Goal: Task Accomplishment & Management: Complete application form

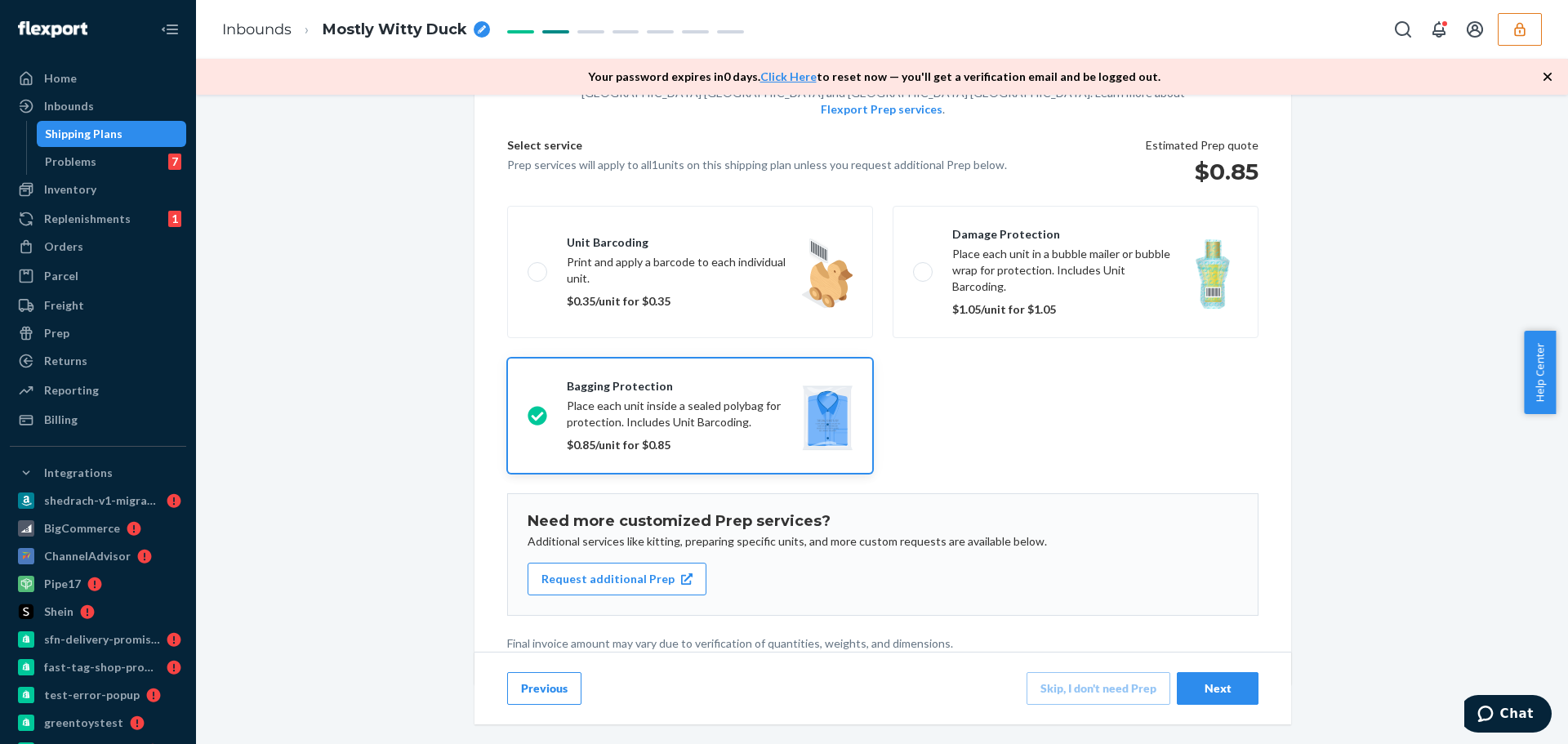
click at [1512, 28] on icon "button" at bounding box center [1520, 29] width 17 height 17
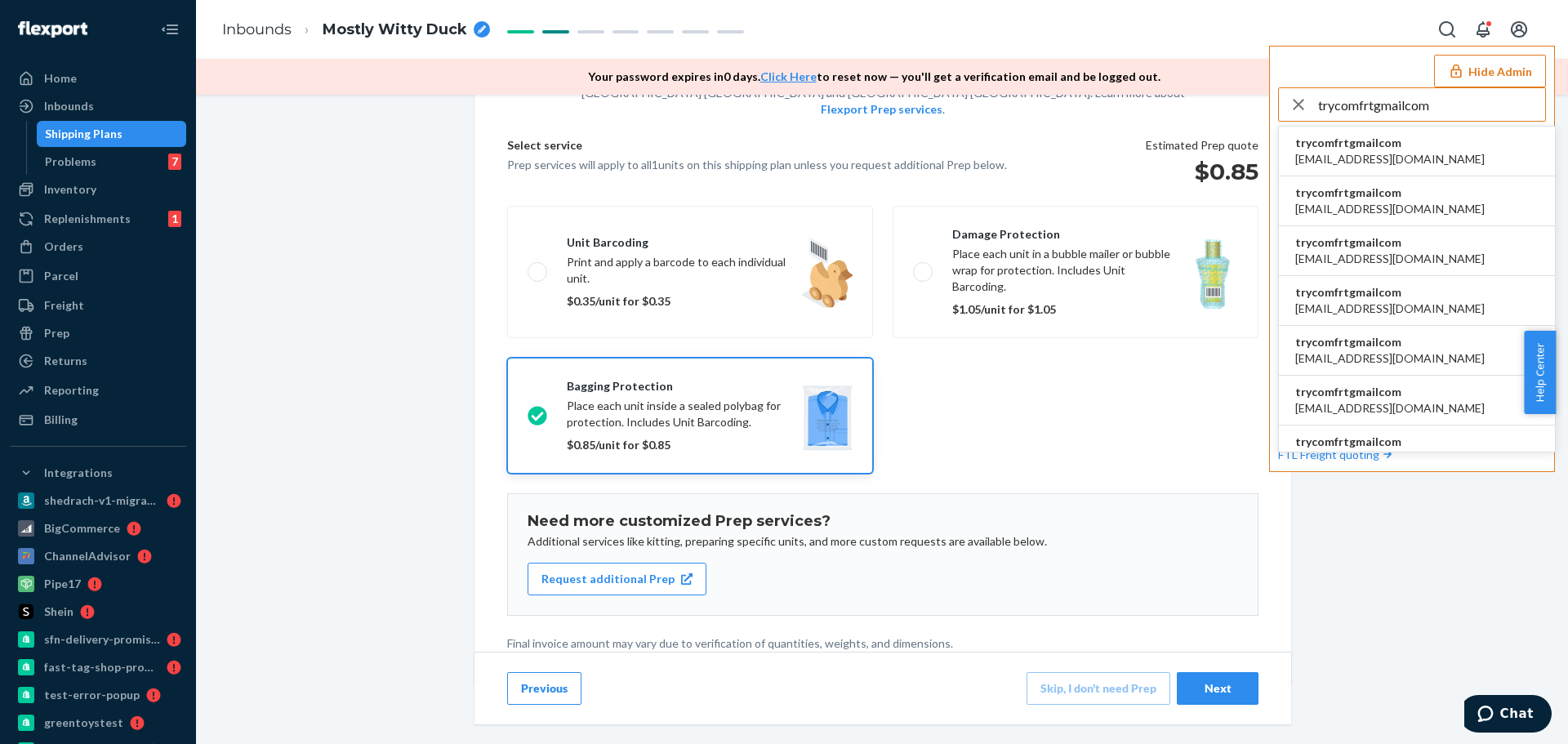
type input "trycomfrtgmailcom"
click at [1454, 149] on li "trycomfrtgmailcom abby@sh-shc.com" at bounding box center [1417, 152] width 276 height 50
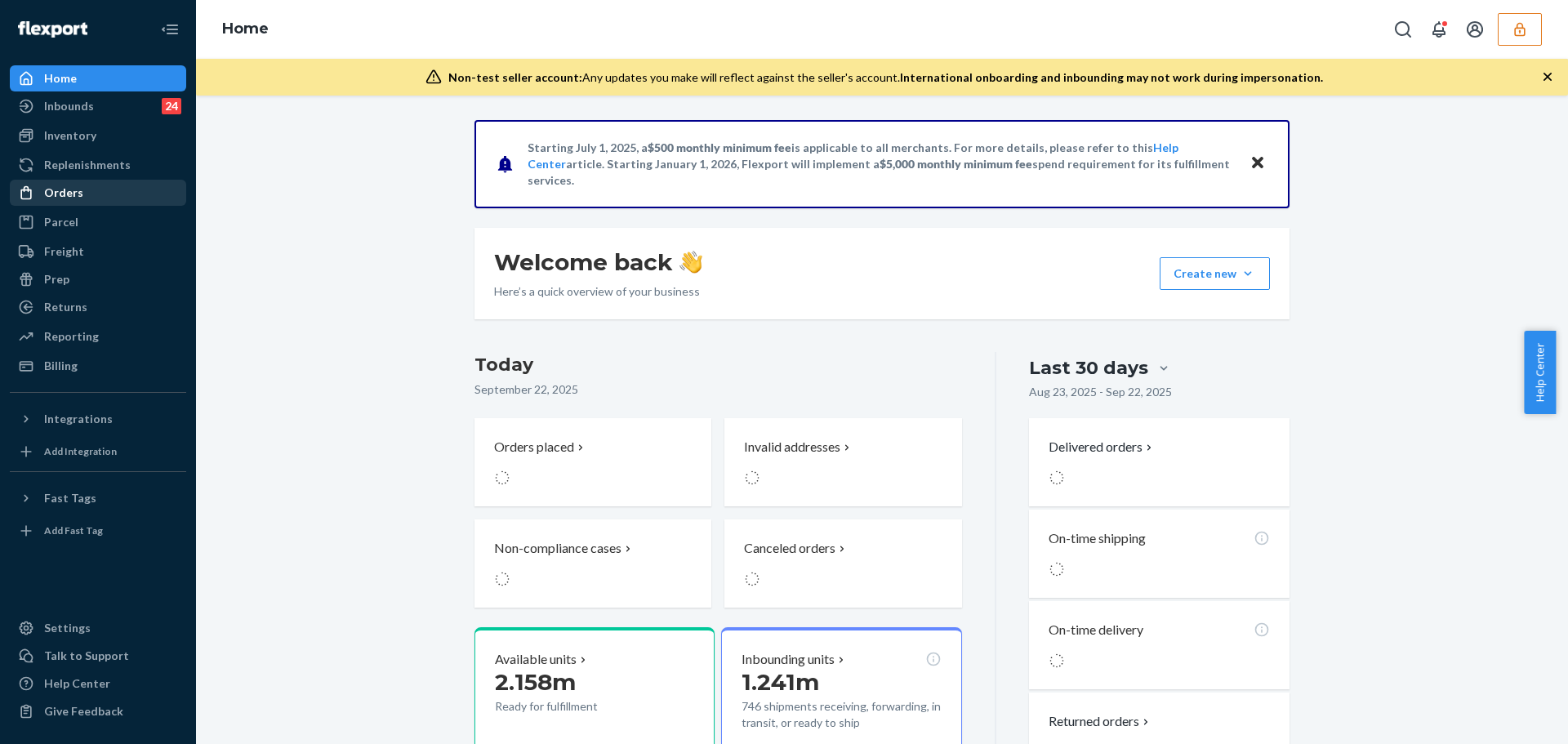
click at [94, 191] on div "Orders" at bounding box center [98, 192] width 173 height 23
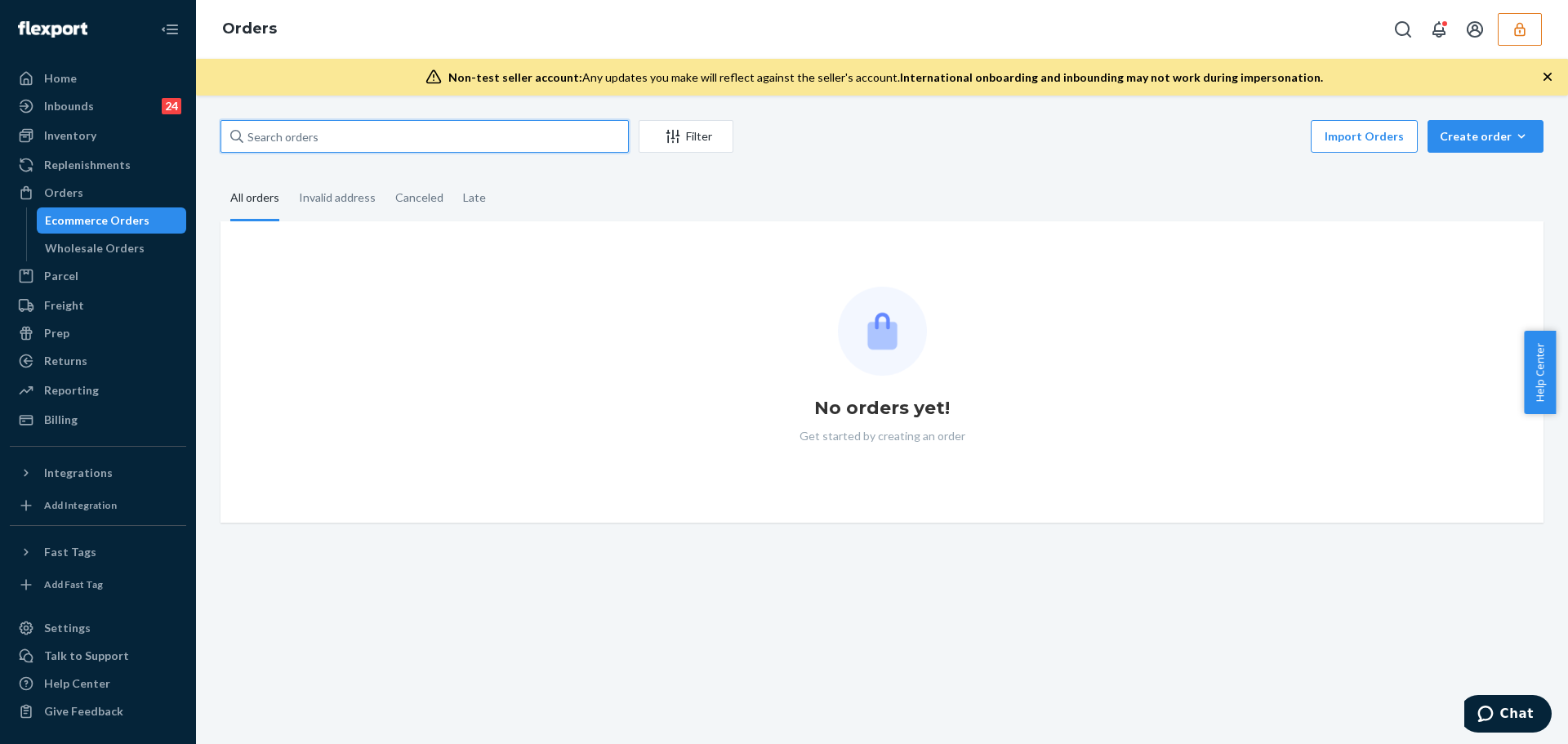
click at [302, 125] on input "text" at bounding box center [424, 136] width 408 height 33
paste input "253805100"
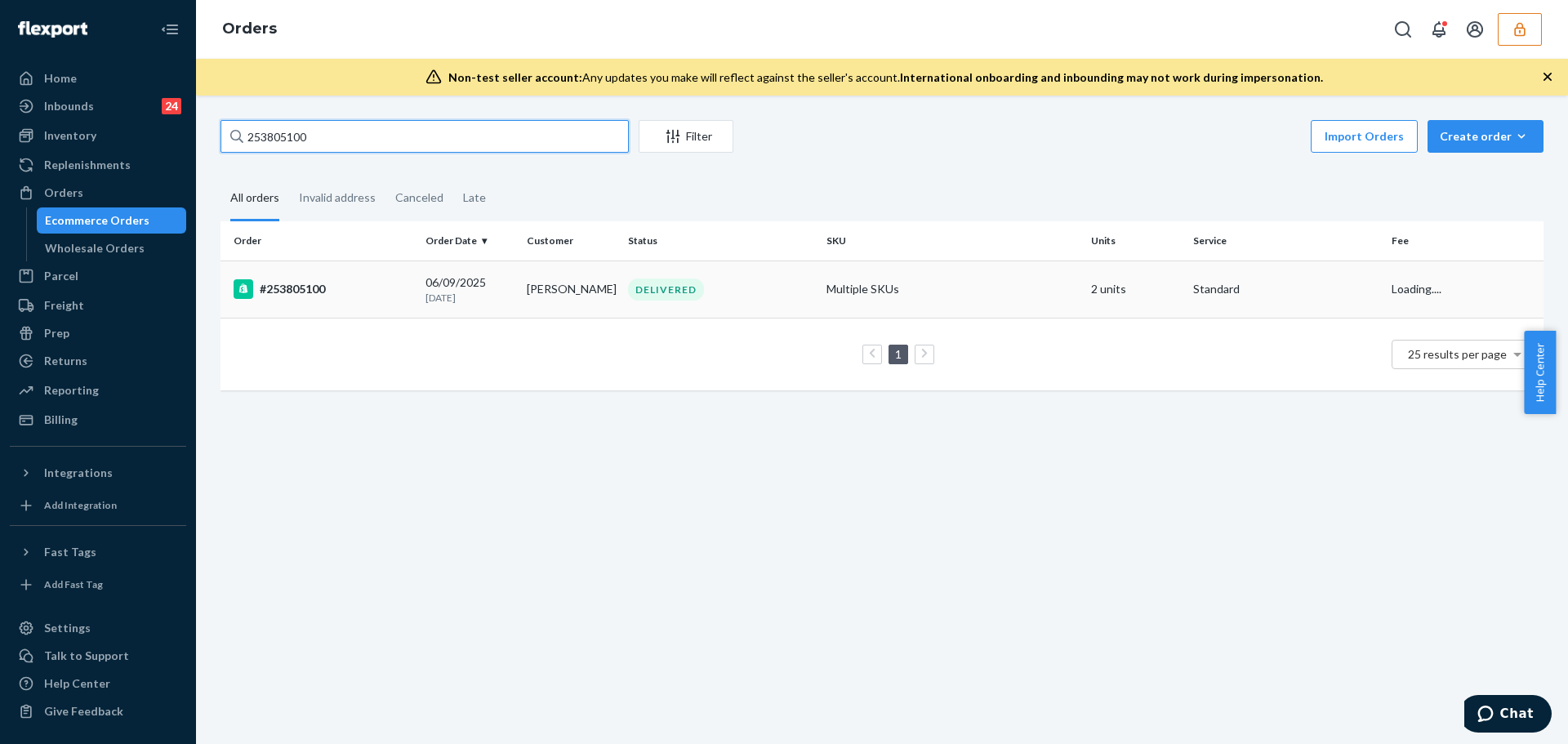
type input "253805100"
click at [331, 297] on div "#253805100" at bounding box center [323, 289] width 179 height 19
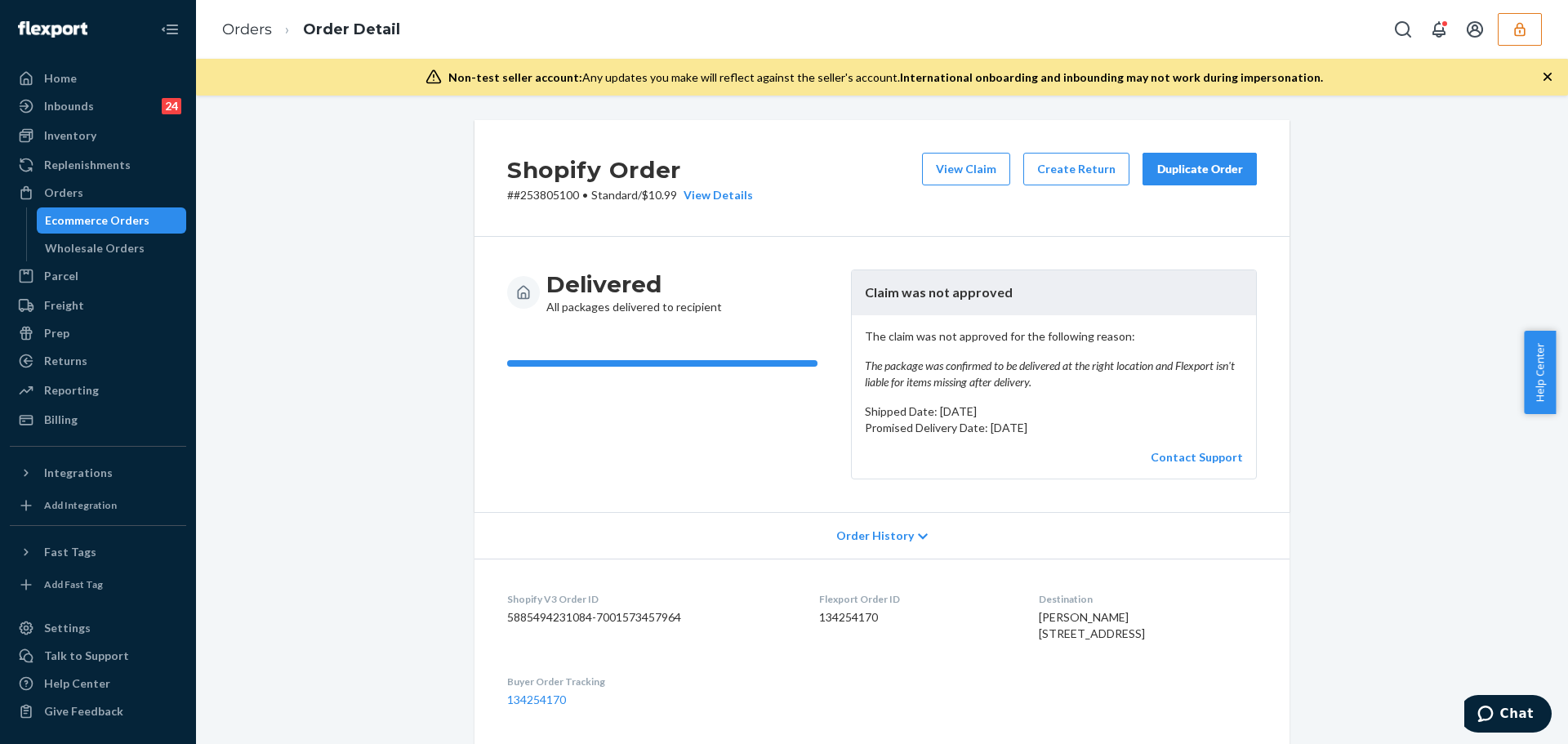
click at [875, 535] on span "Order History" at bounding box center [875, 536] width 78 height 17
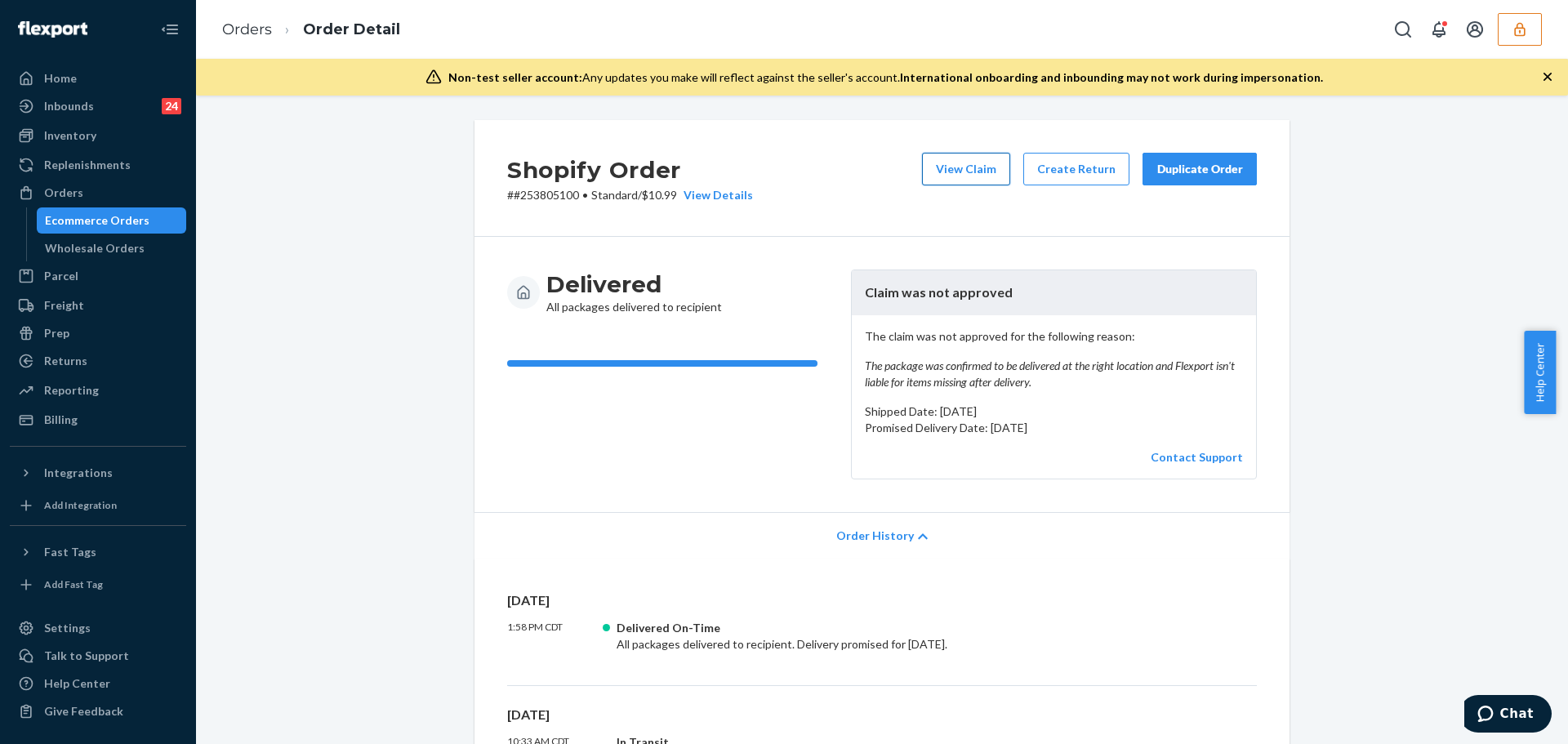
click at [953, 170] on button "View Claim" at bounding box center [967, 169] width 89 height 33
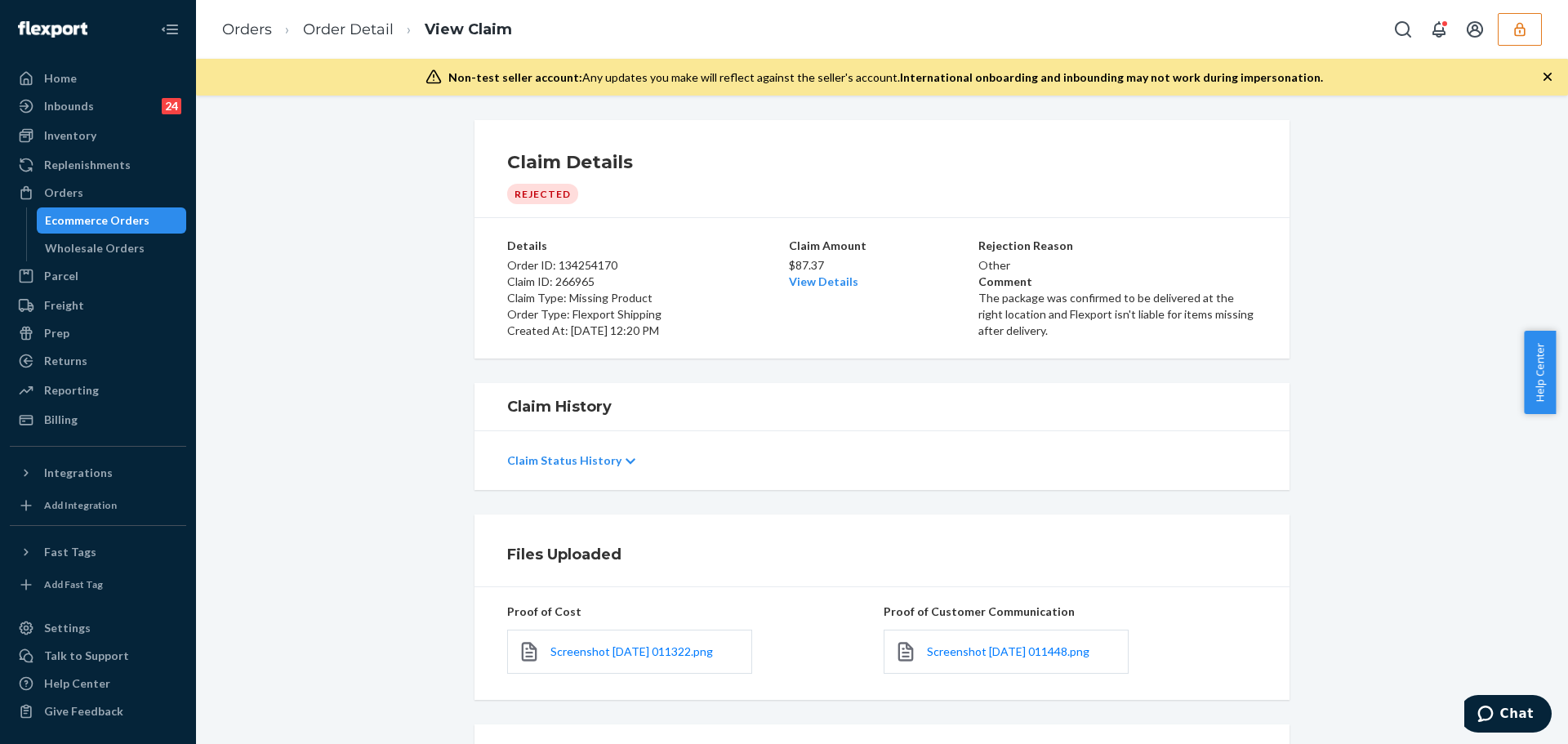
scroll to position [68, 0]
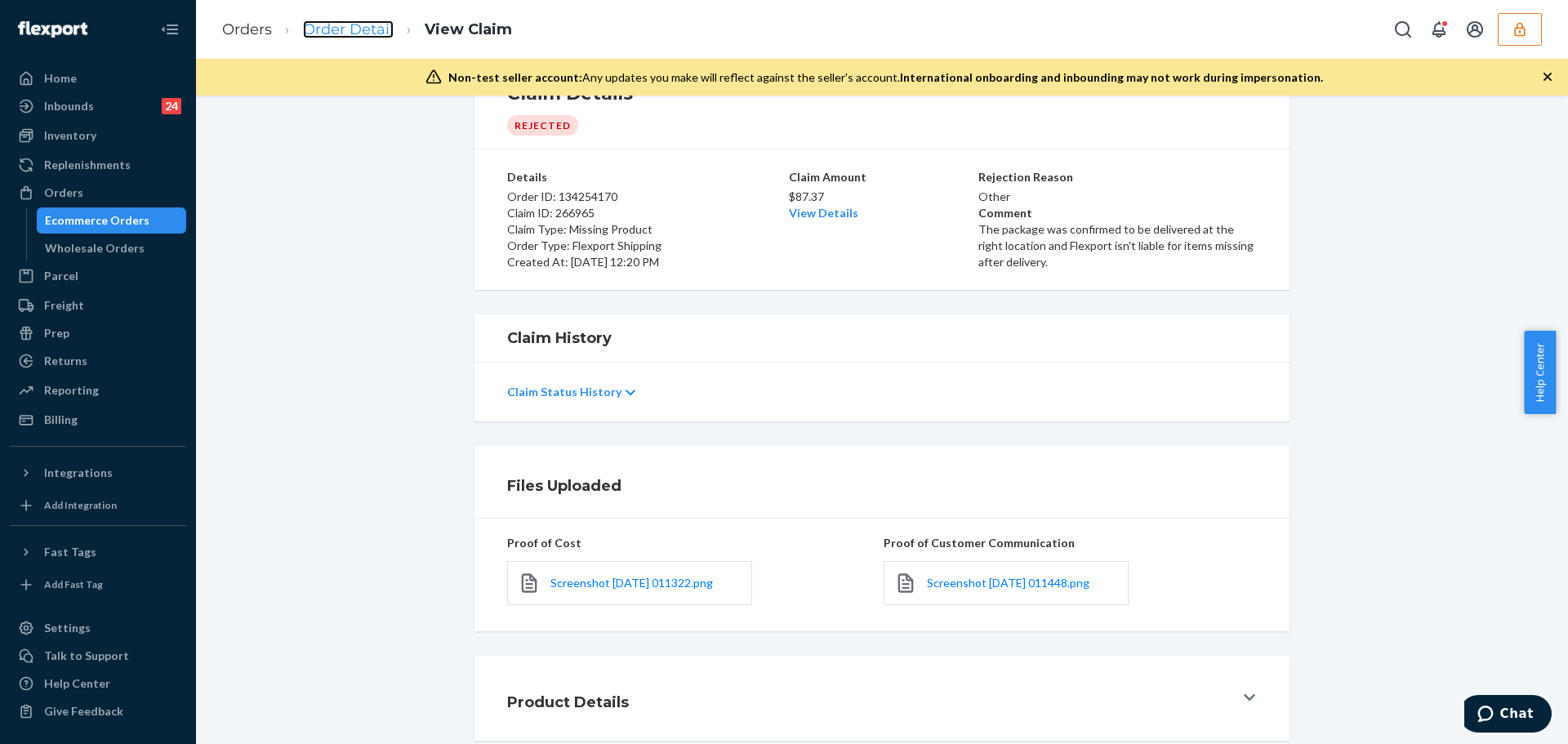
click at [358, 33] on link "Order Detail" at bounding box center [348, 29] width 91 height 18
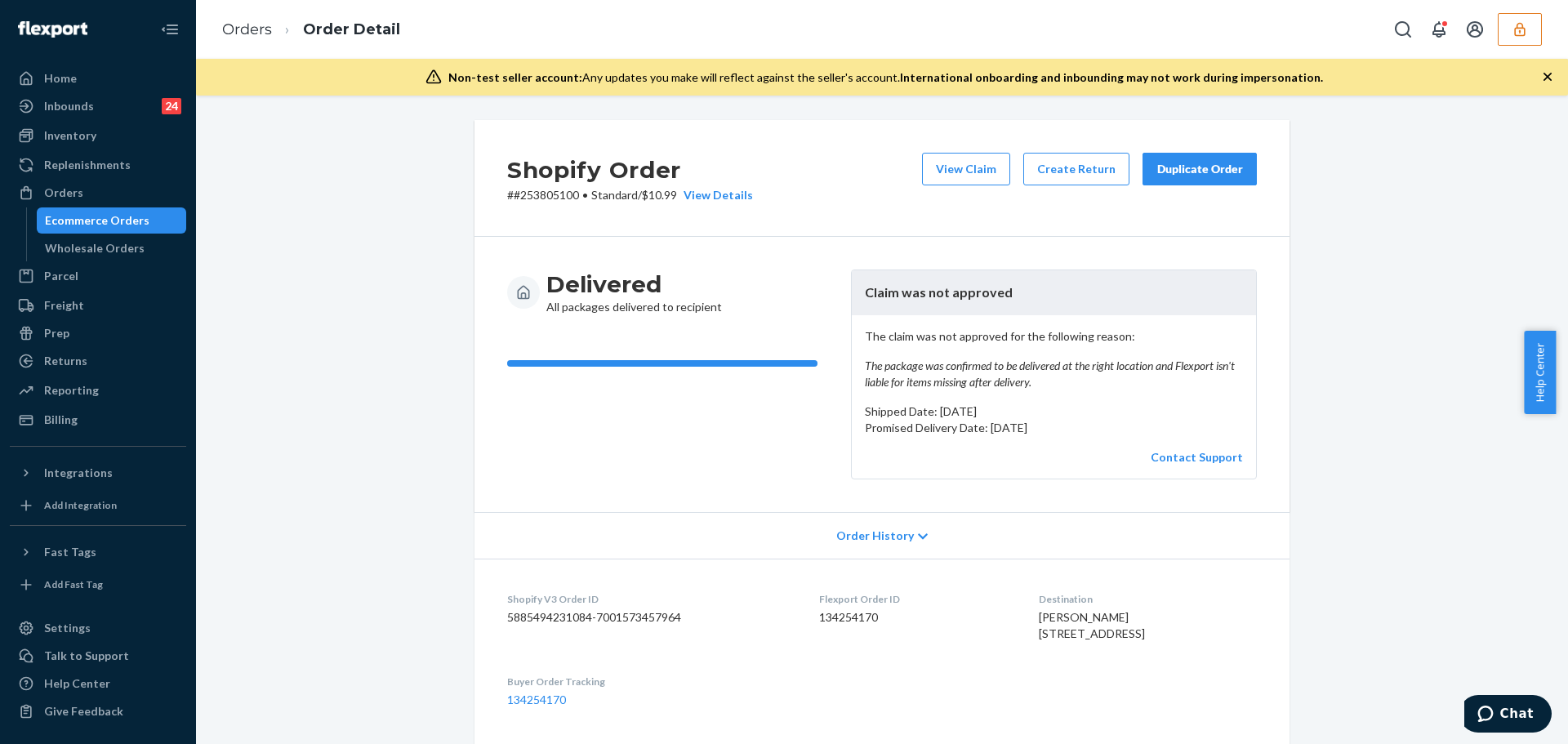
click at [839, 528] on span "Order History" at bounding box center [875, 536] width 78 height 17
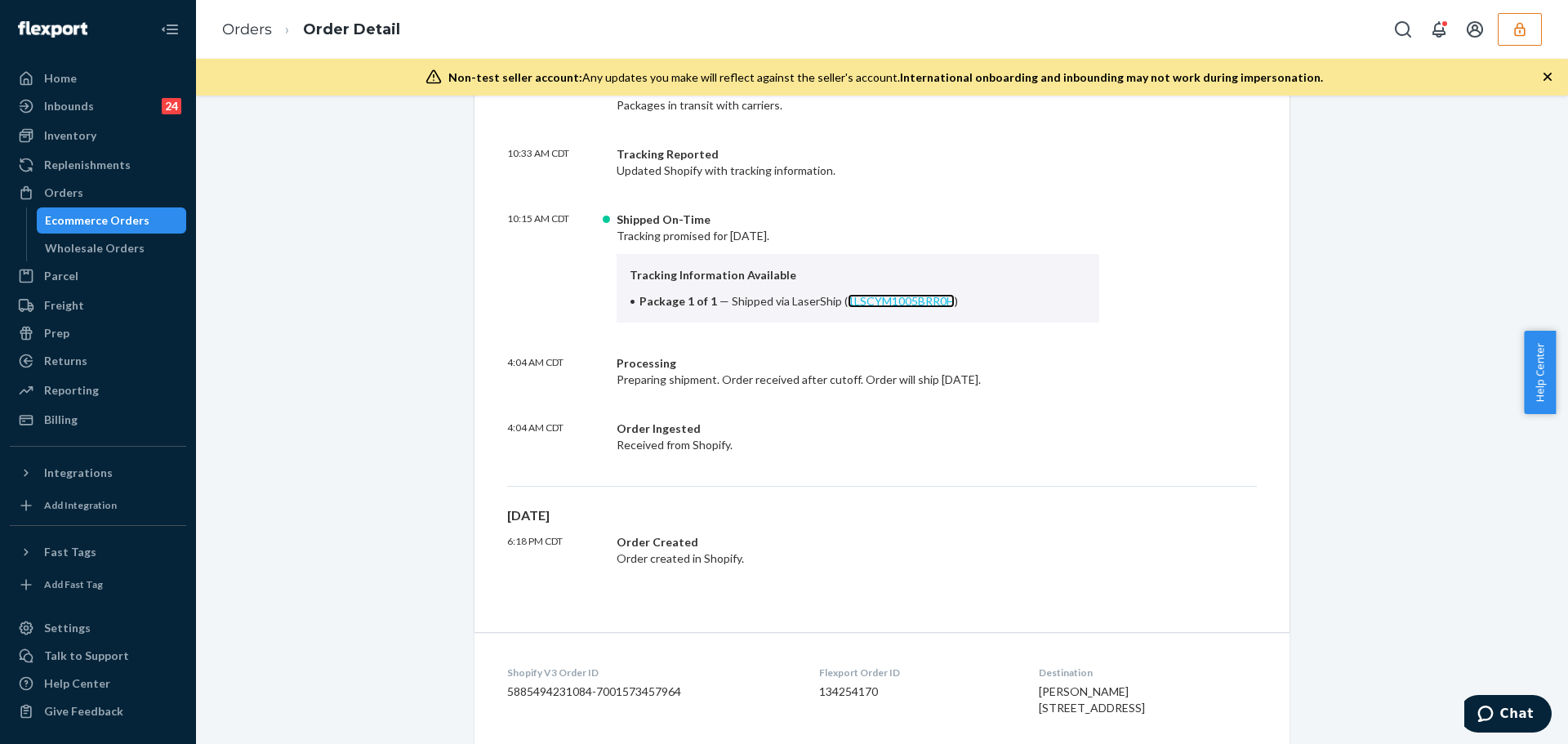
scroll to position [980, 0]
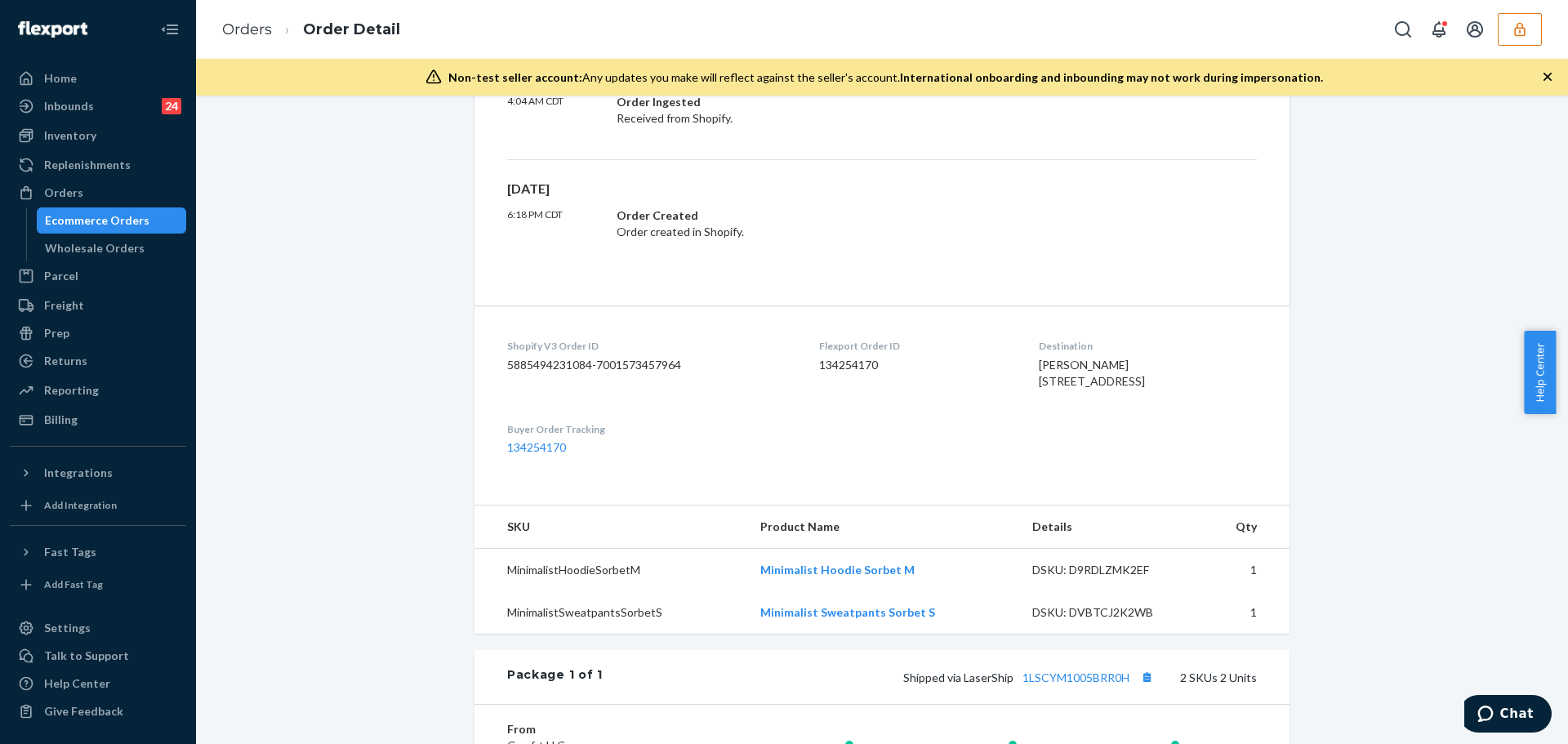
drag, startPoint x: 1046, startPoint y: 377, endPoint x: 1075, endPoint y: 417, distance: 49.4
click at [1075, 390] on div "terri stephenson 424 Tremont St # 220 Elyria, OH 44035-5020 US" at bounding box center [1147, 373] width 218 height 33
click at [1514, 26] on icon "button" at bounding box center [1520, 29] width 17 height 17
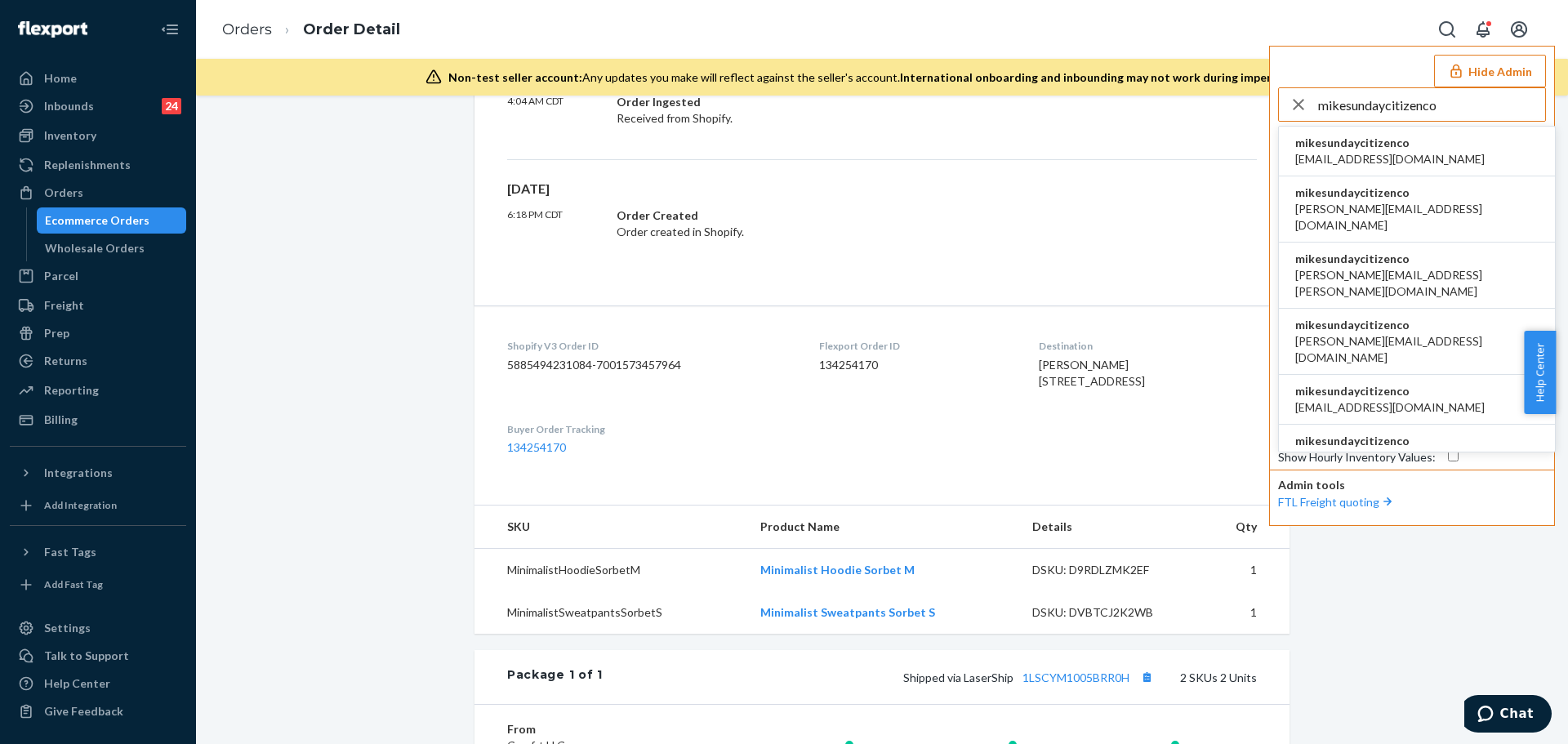
type input "mikesundaycitizenco"
click at [1397, 149] on span "mikesundaycitizenco" at bounding box center [1390, 143] width 190 height 17
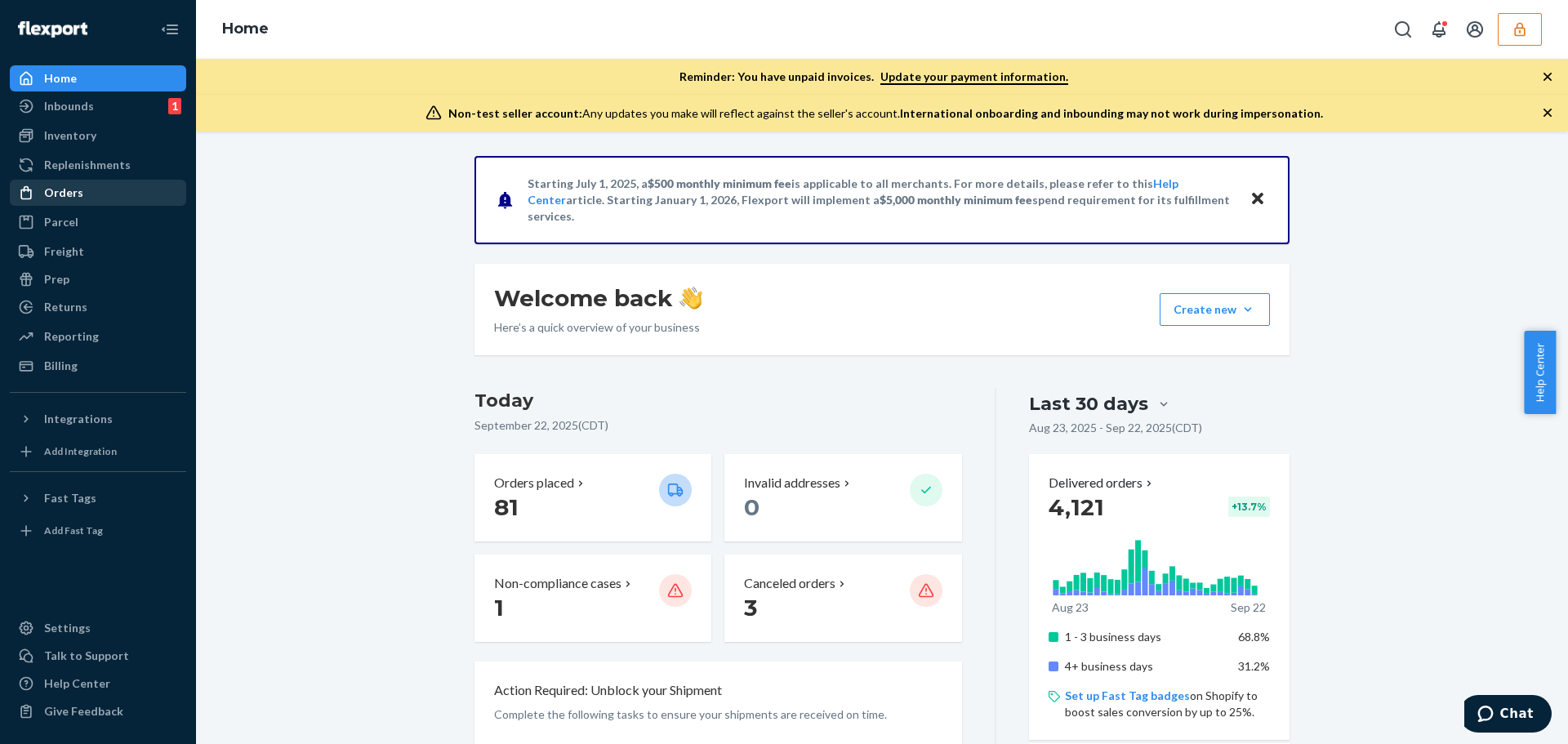
click at [132, 189] on div "Orders" at bounding box center [98, 192] width 173 height 23
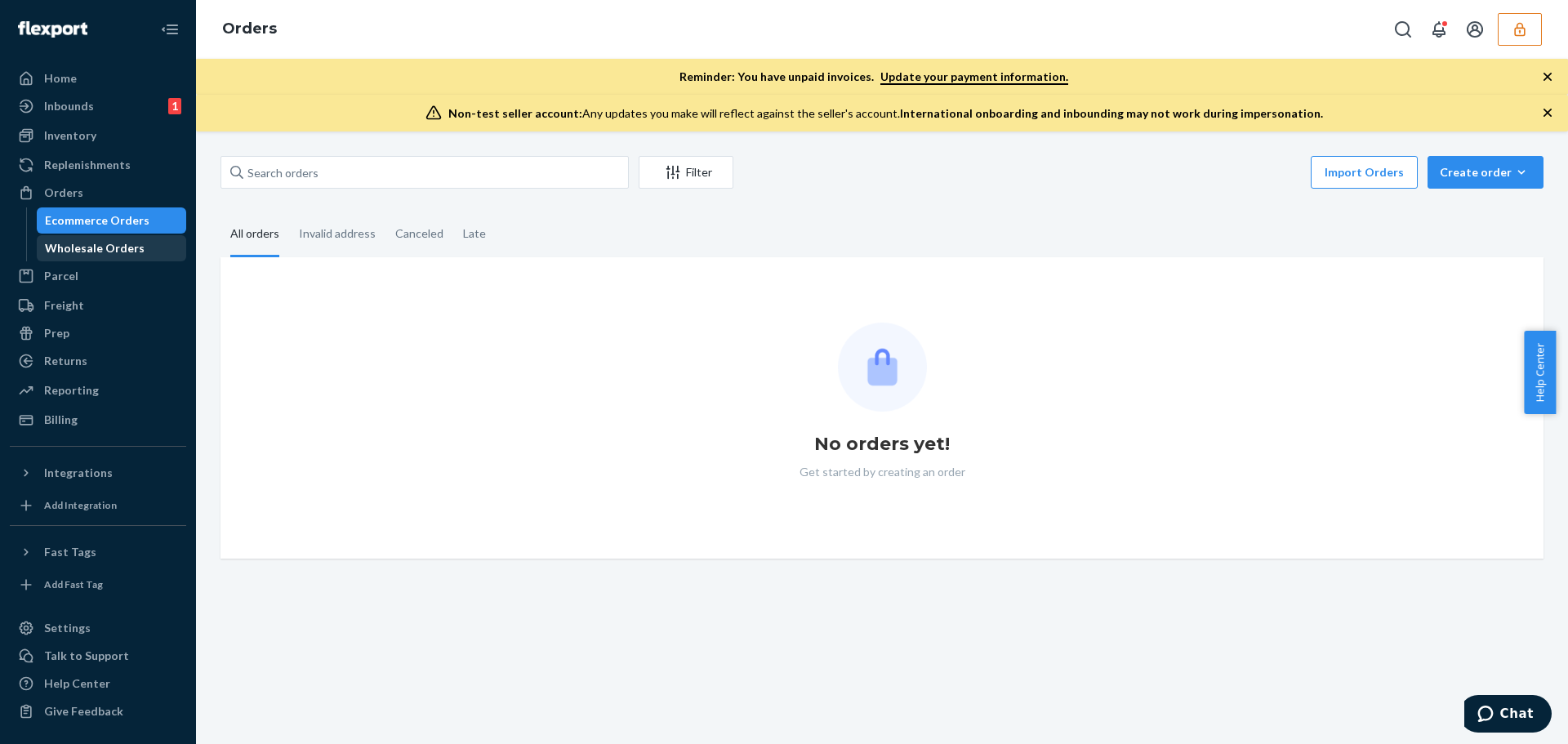
click at [132, 241] on div "Wholesale Orders" at bounding box center [94, 249] width 99 height 17
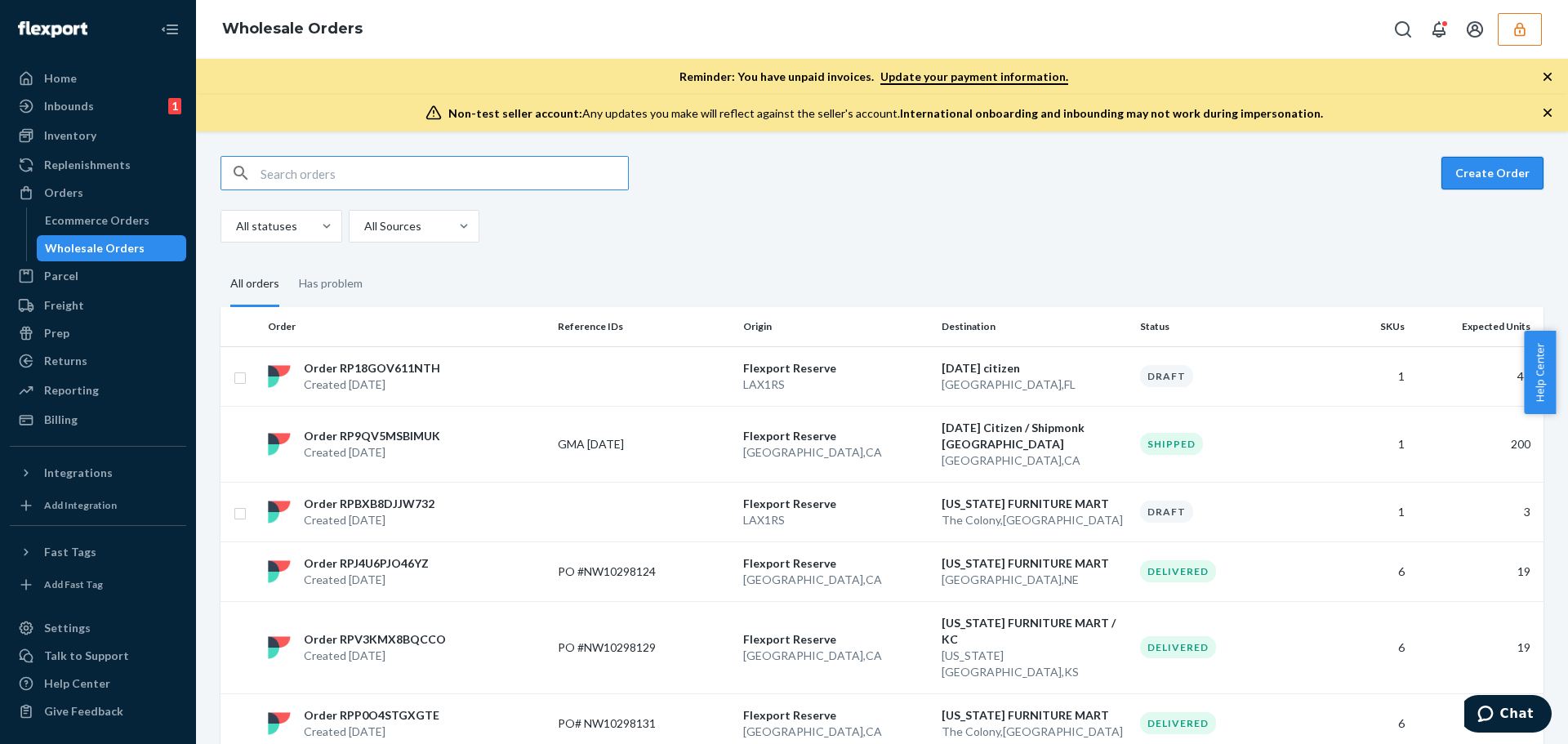
click at [1495, 182] on button "Create Order" at bounding box center [1493, 173] width 102 height 33
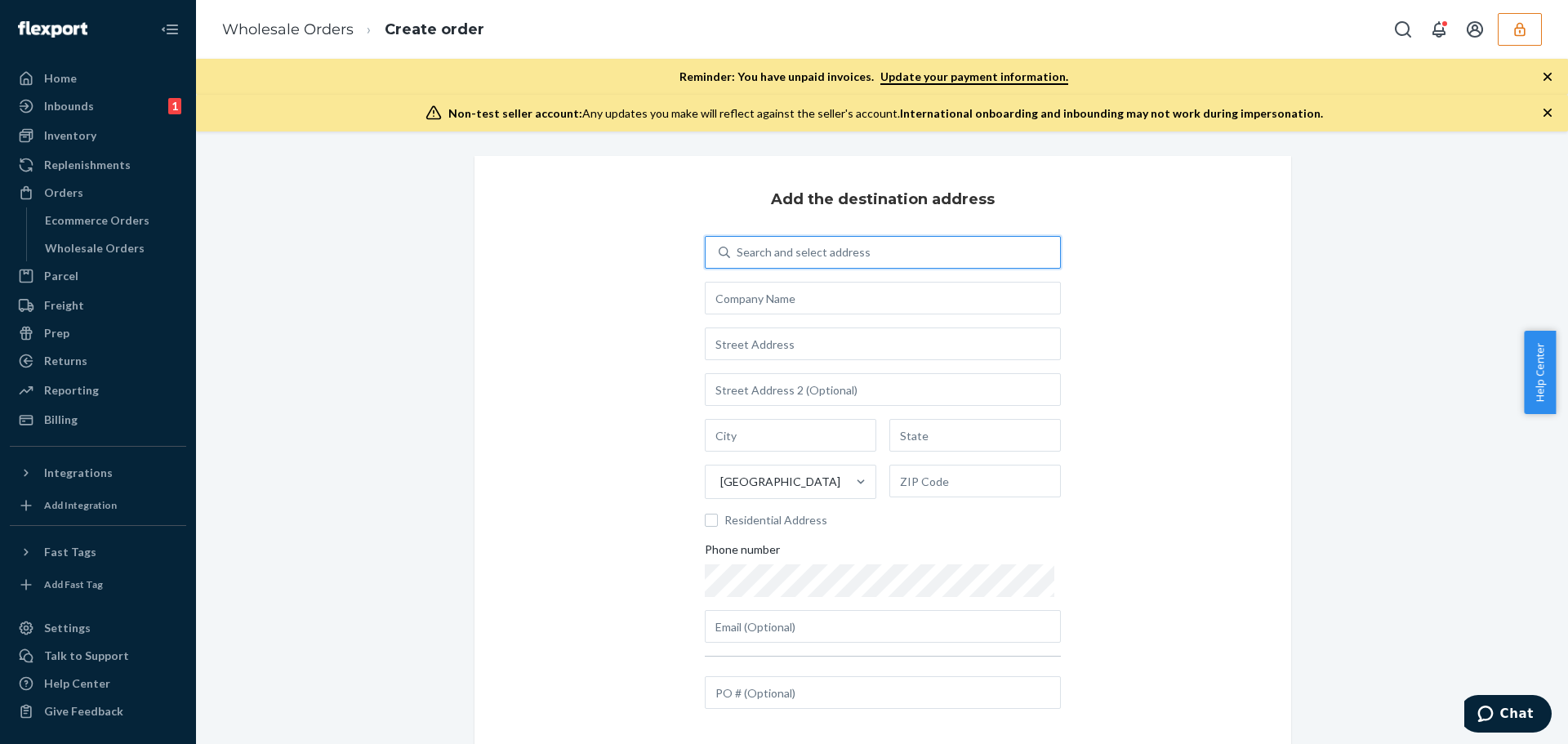
click at [957, 259] on div "Search and select address" at bounding box center [895, 252] width 330 height 29
click at [738, 259] on input "0 results available. Use Up and Down to choose options, press Enter to select t…" at bounding box center [737, 253] width 2 height 17
type input "s"
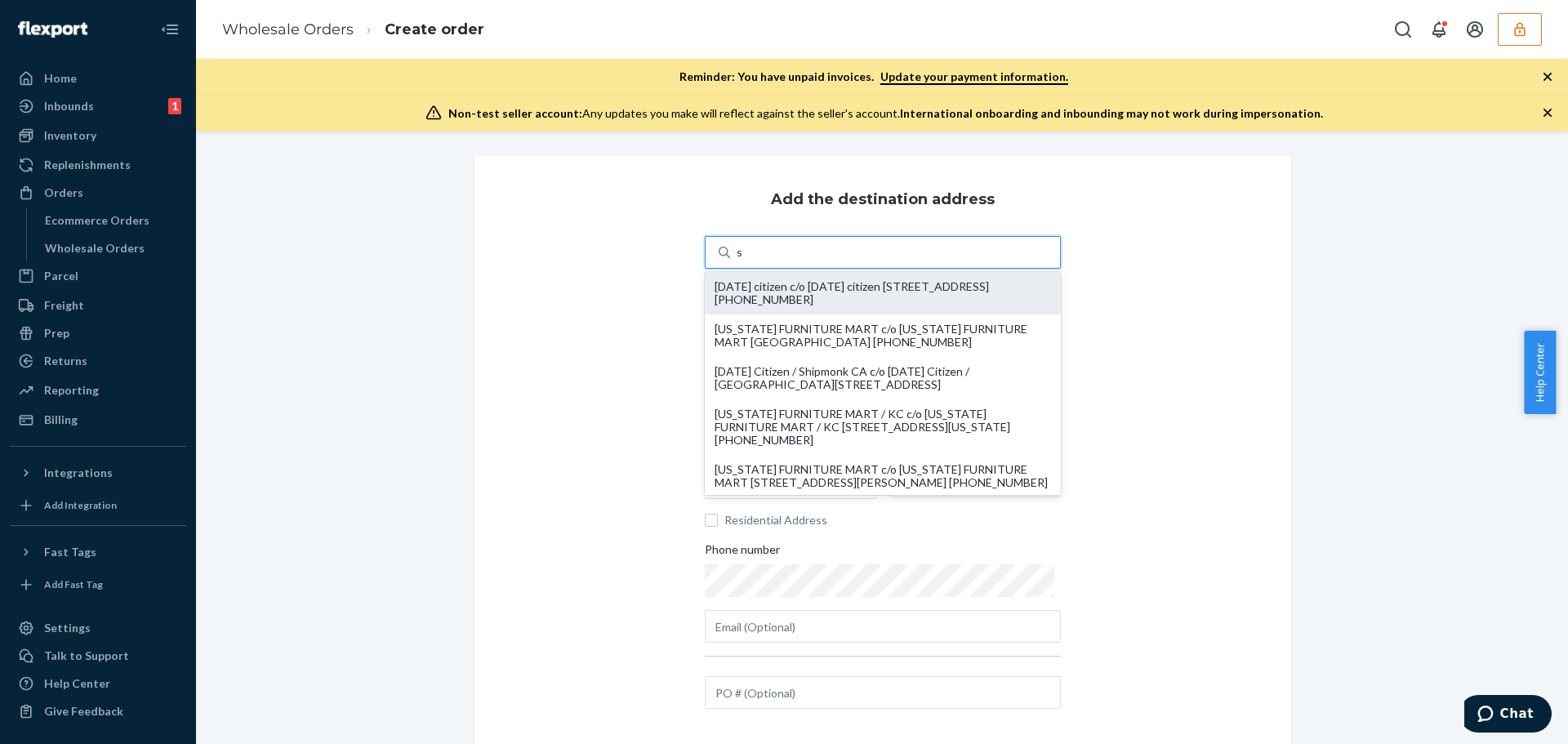
click at [842, 292] on div "[DATE] citizen c/o [DATE] citizen [STREET_ADDRESS] [PHONE_NUMBER]" at bounding box center [883, 293] width 336 height 26
click at [743, 261] on input "s" at bounding box center [740, 253] width 7 height 17
type input "[DATE] citizen"
type input "[GEOGRAPHIC_DATA]"
type input "FL"
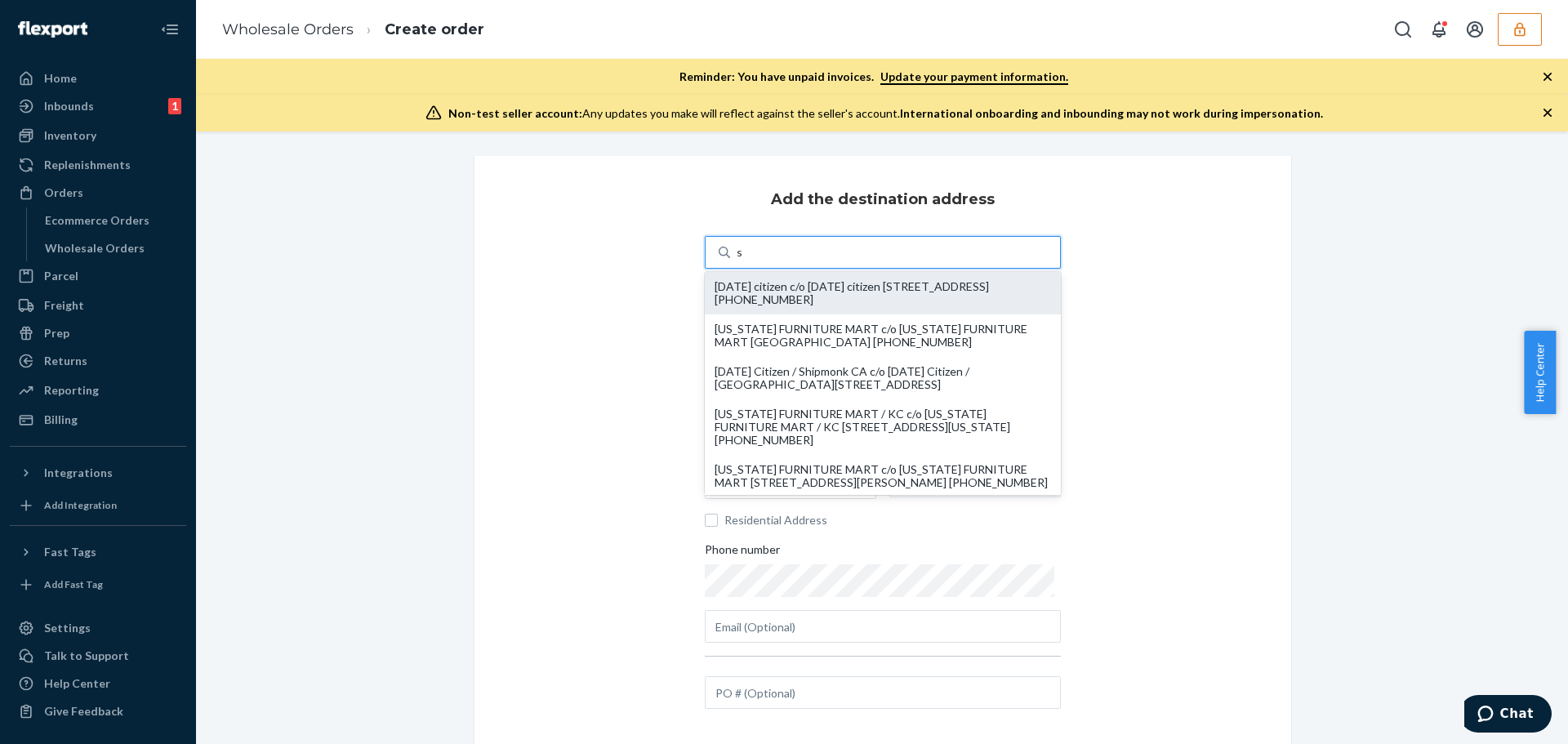
type input "33139"
type input "[STREET_ADDRESS]"
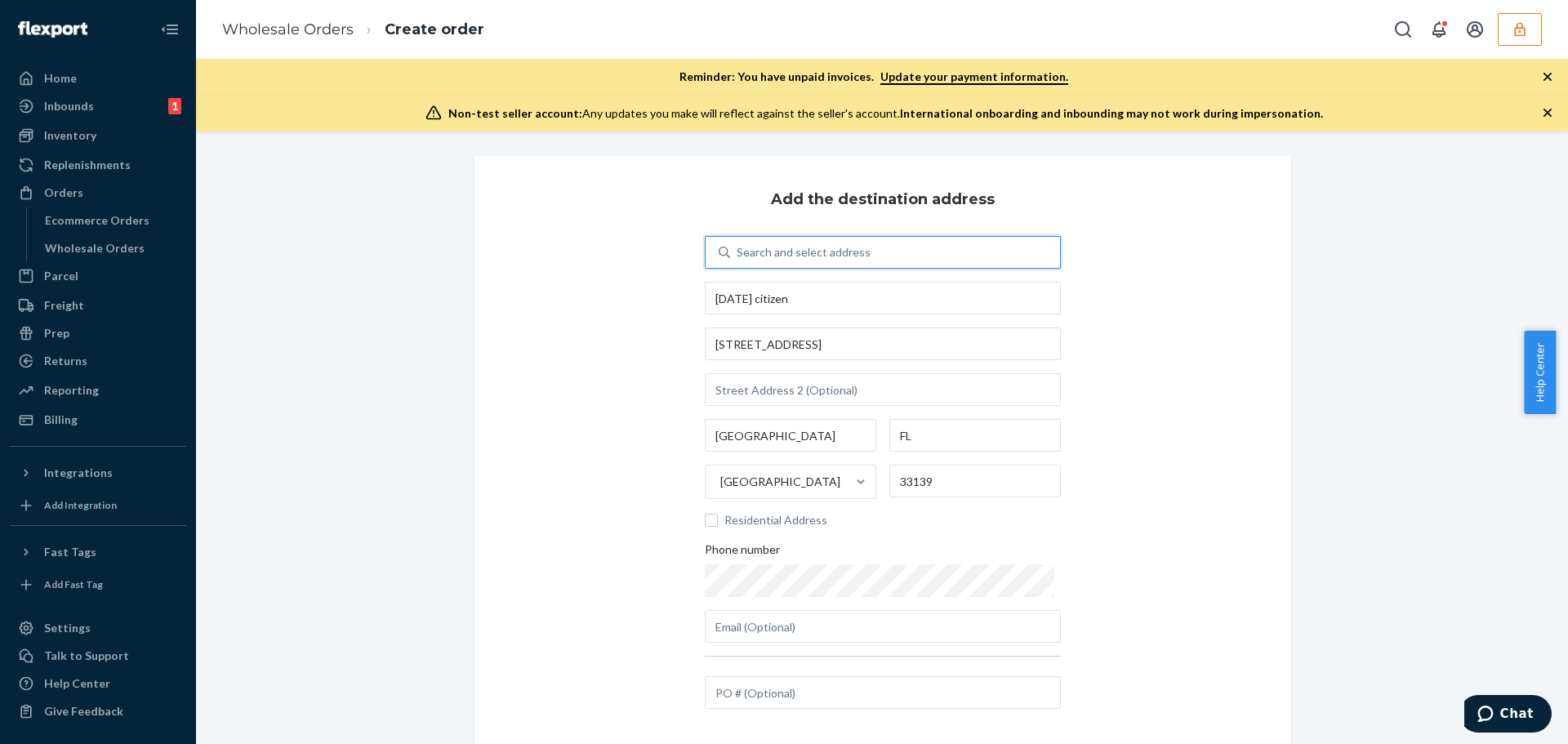
scroll to position [114, 0]
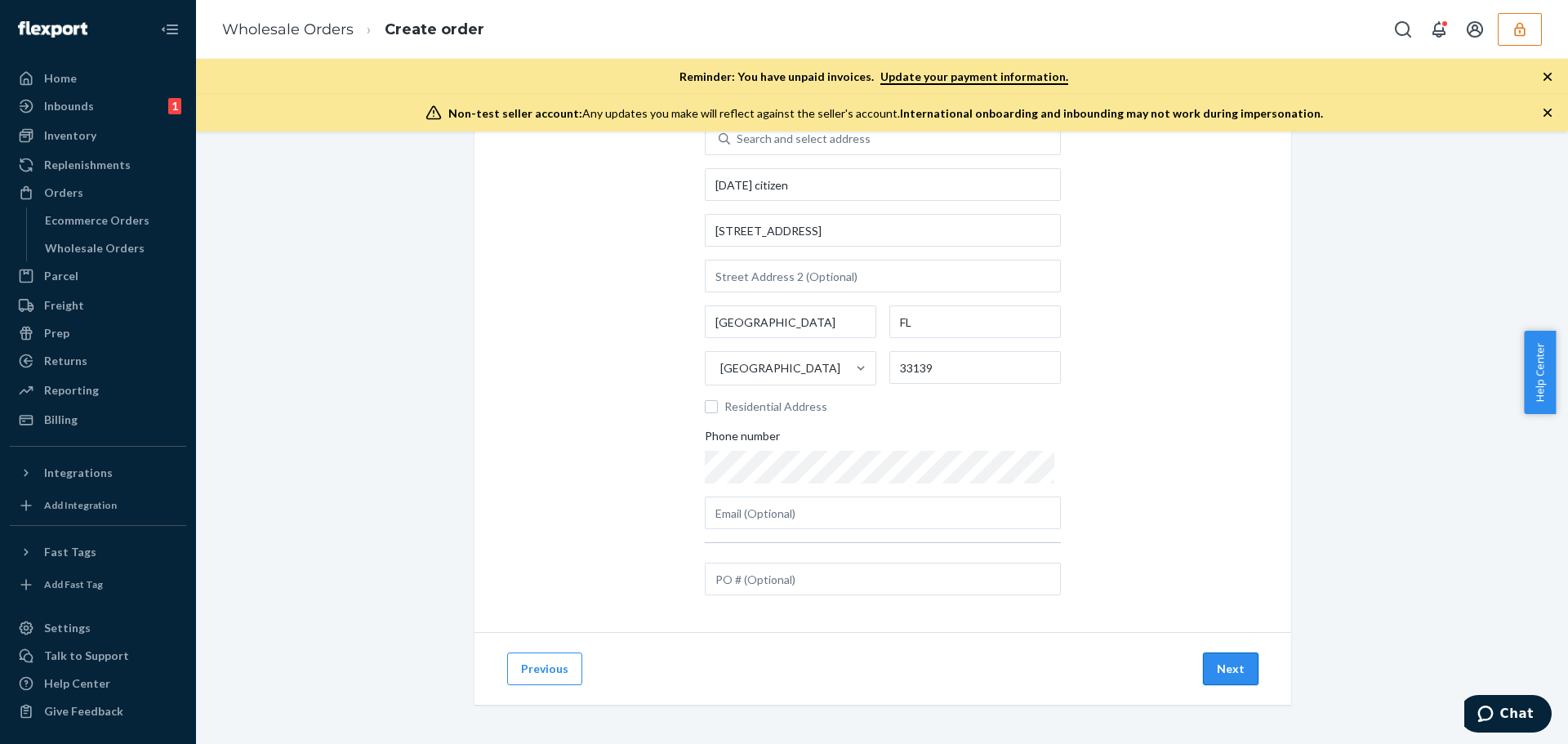
click at [1225, 666] on button "Next" at bounding box center [1231, 669] width 56 height 33
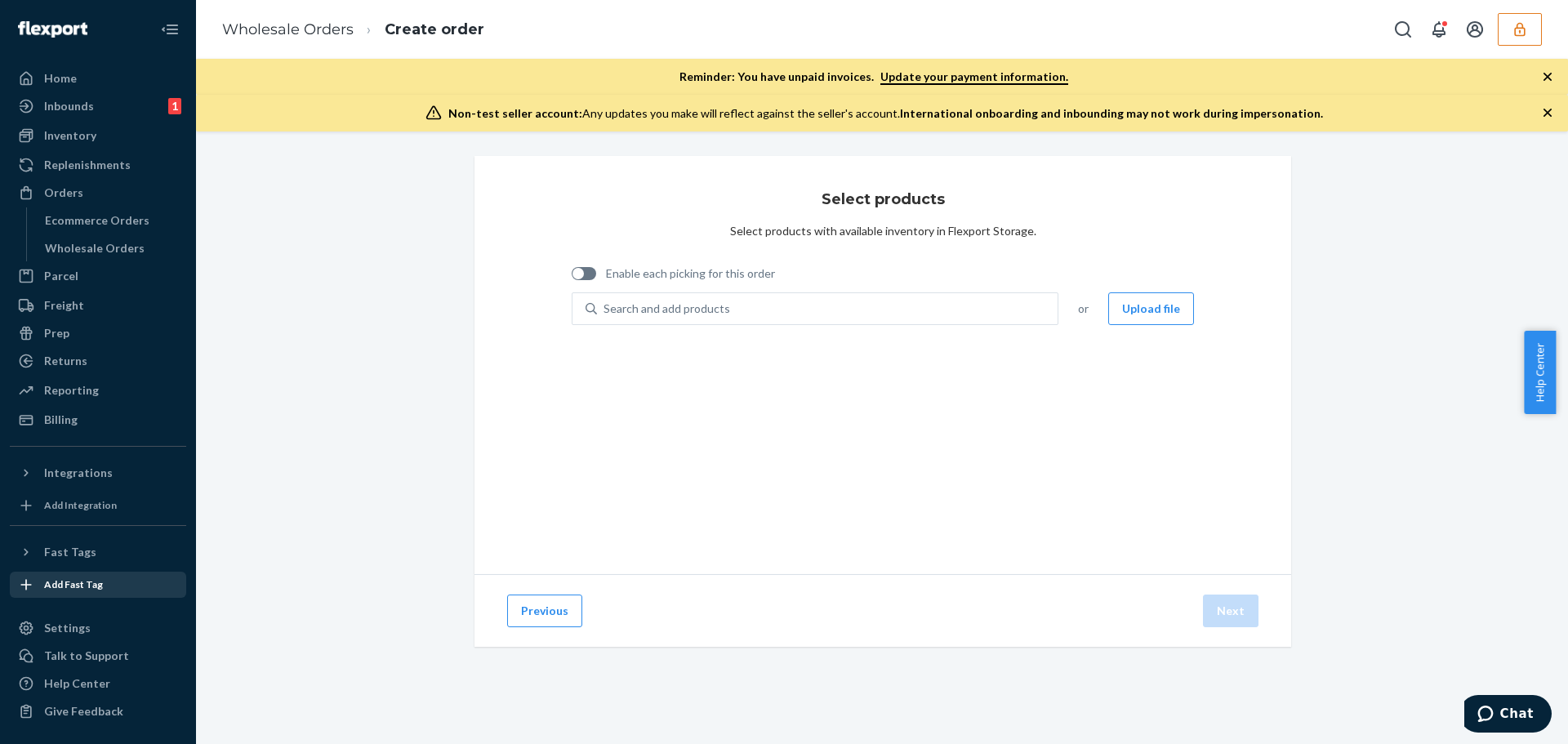
scroll to position [0, 0]
click at [653, 304] on div "Search and add products" at bounding box center [667, 309] width 127 height 17
click at [605, 304] on input "Search and add products" at bounding box center [604, 309] width 2 height 17
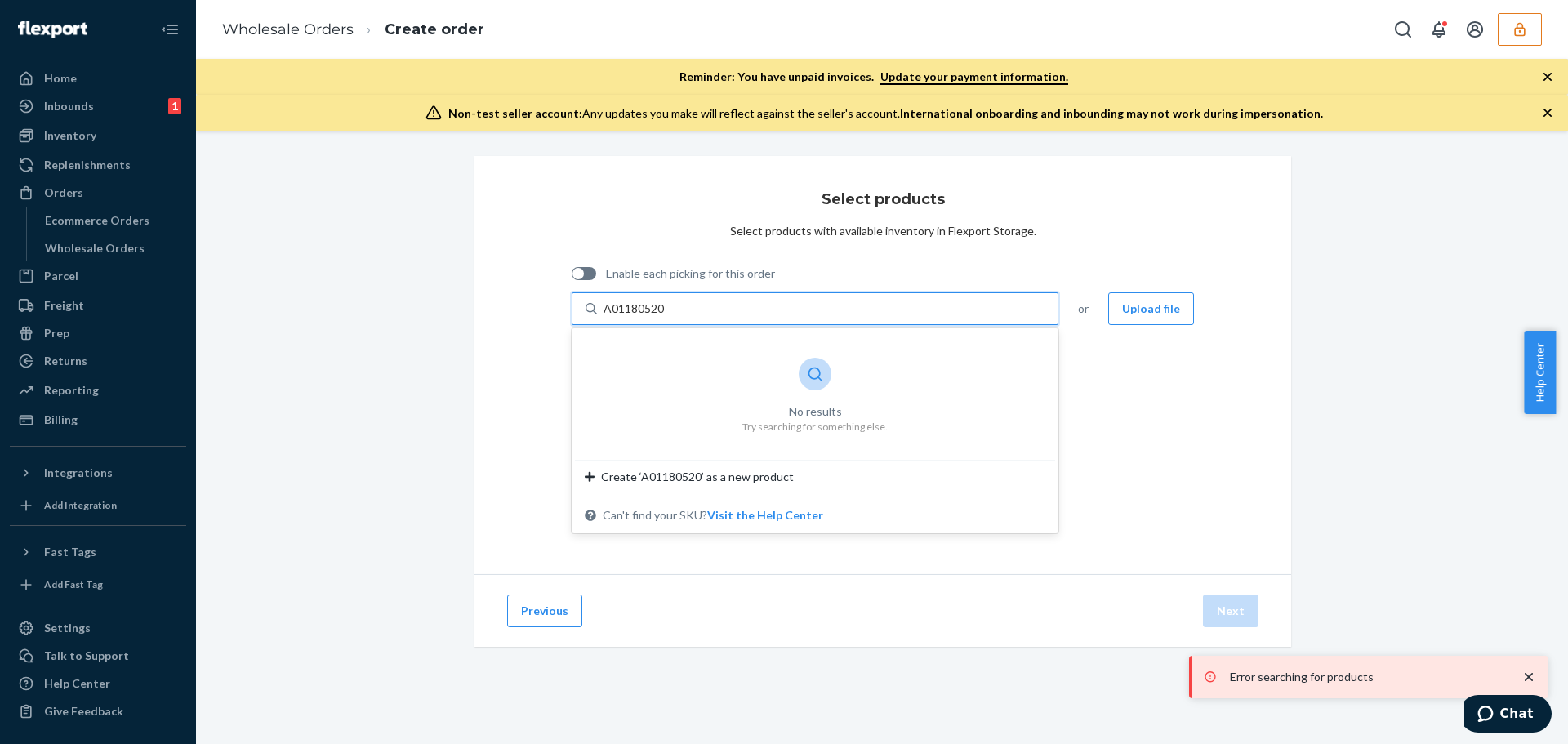
click at [753, 515] on button "Visit the Help Center" at bounding box center [765, 516] width 116 height 17
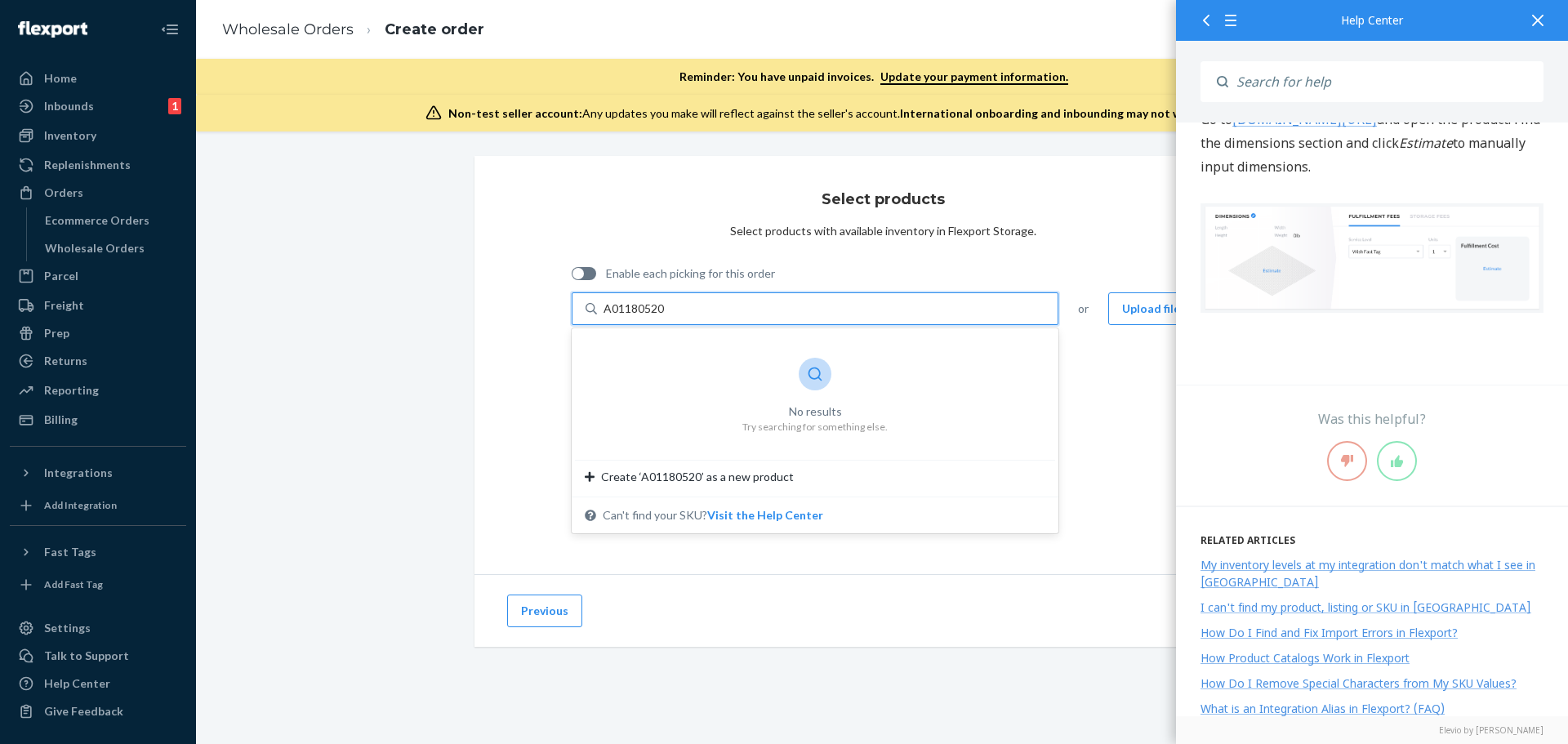
scroll to position [2934, 0]
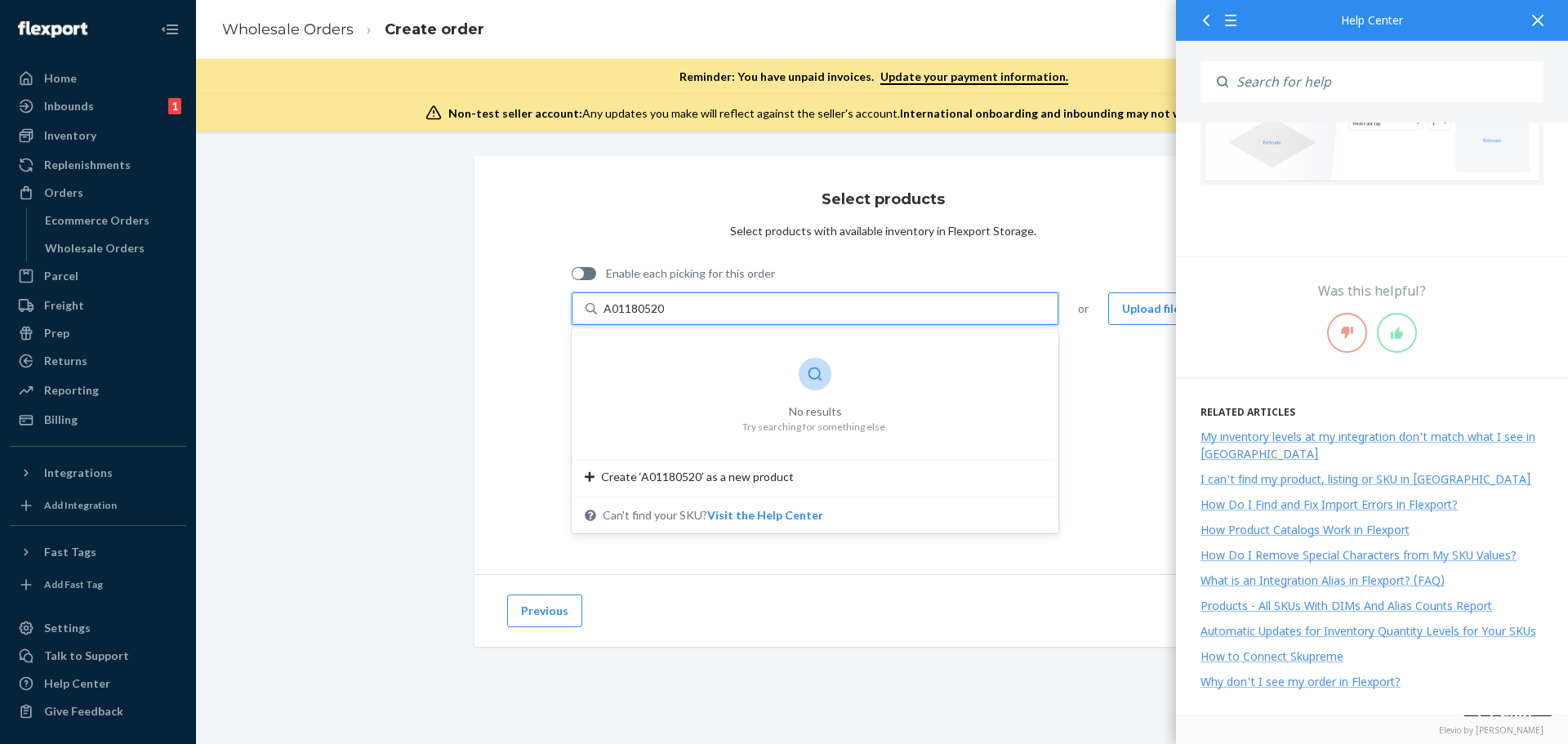
type input "A01180520"
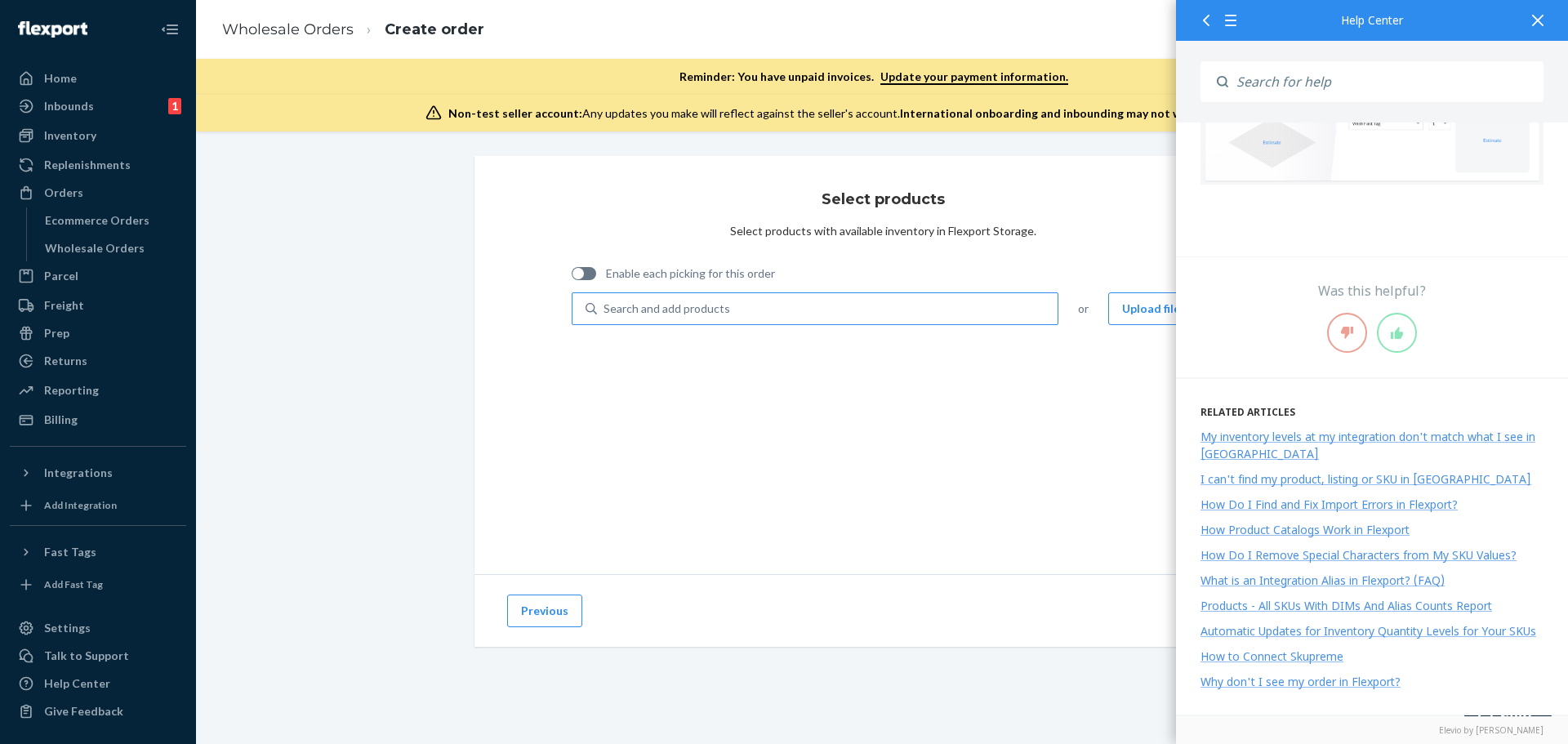
click at [636, 372] on div "Select products Select products with available inventory in Flexport Storage. E…" at bounding box center [883, 365] width 817 height 418
